Goal: Task Accomplishment & Management: Manage account settings

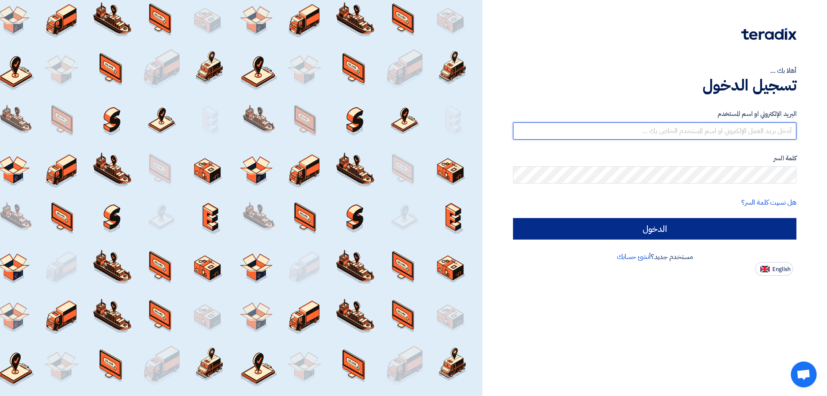
type input "[EMAIL_ADDRESS][DOMAIN_NAME]"
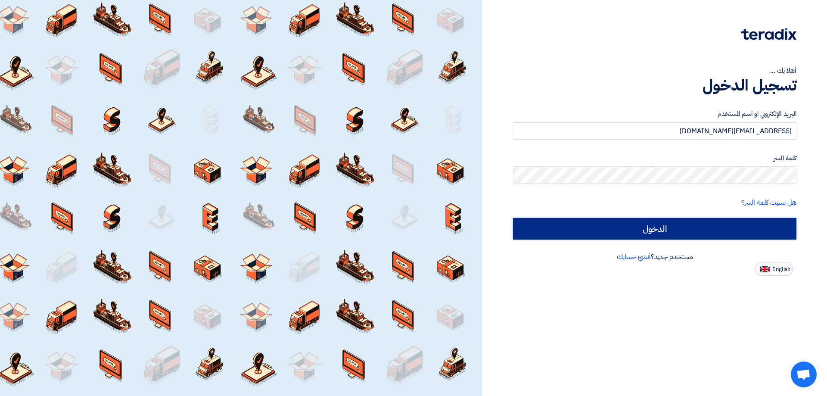
click at [668, 230] on input "الدخول" at bounding box center [654, 229] width 283 height 22
type input "Sign in"
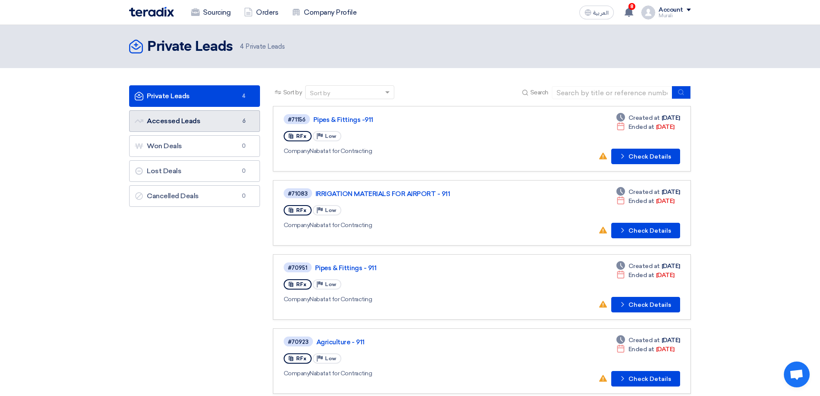
click at [169, 118] on link "Accessed Leads Accessed Leads 6" at bounding box center [194, 121] width 131 height 22
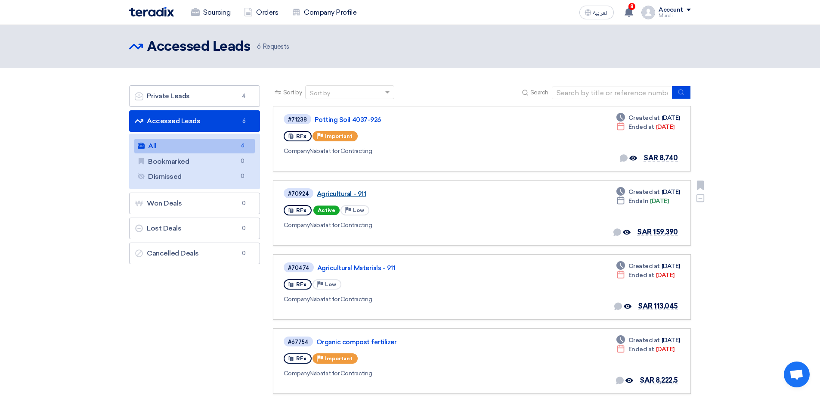
click at [337, 193] on link "Agricultural - 911" at bounding box center [424, 194] width 215 height 8
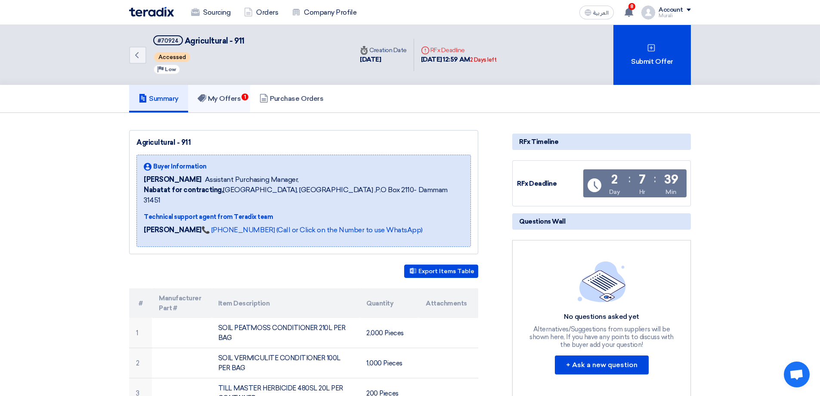
click at [237, 95] on h5 "My Offers 1" at bounding box center [219, 98] width 43 height 9
